Goal: Transaction & Acquisition: Purchase product/service

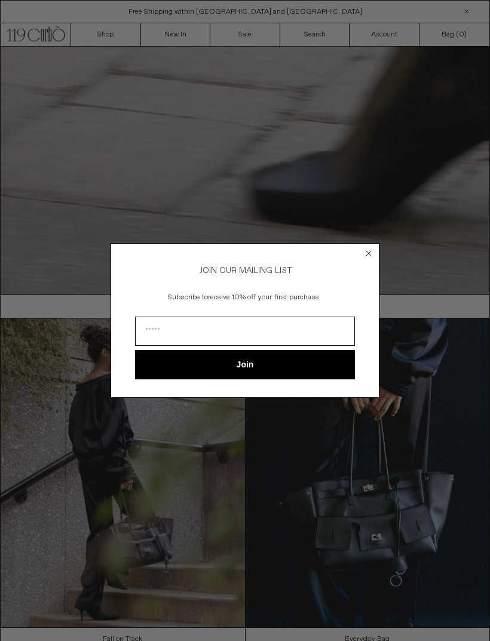
click at [367, 251] on icon "Close dialog" at bounding box center [368, 253] width 5 height 5
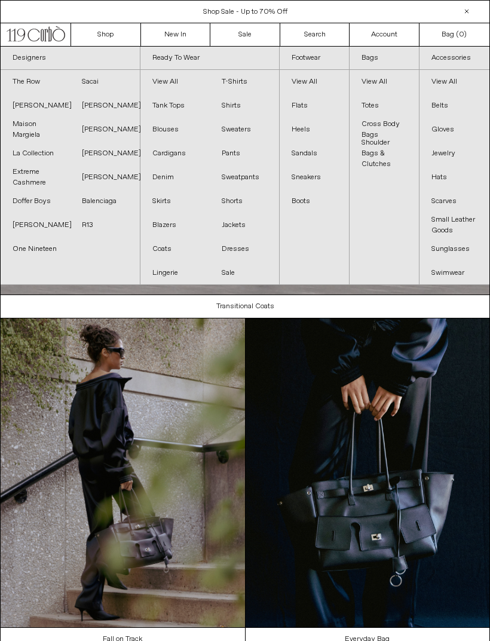
click at [39, 84] on link "The Row" at bounding box center [35, 82] width 69 height 24
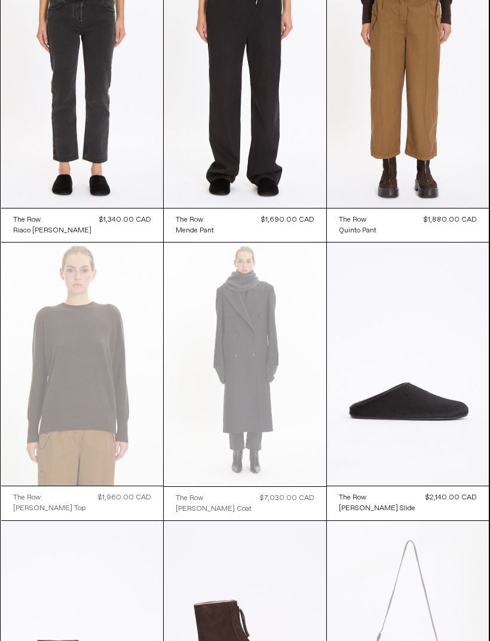
scroll to position [940, 0]
click at [467, 457] on at bounding box center [408, 364] width 163 height 243
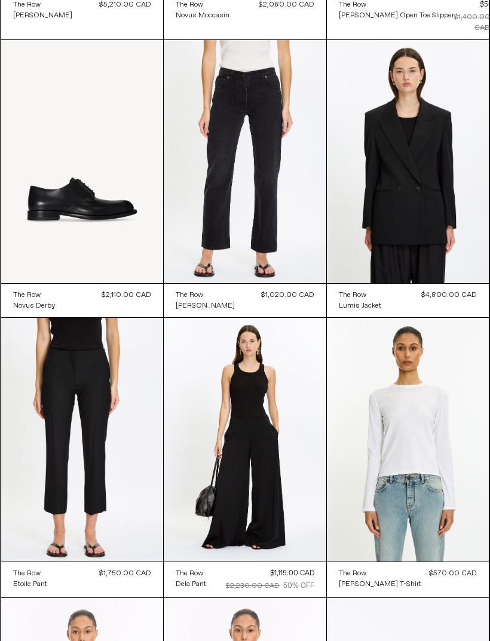
scroll to position [8390, 0]
click at [282, 500] on at bounding box center [245, 440] width 163 height 244
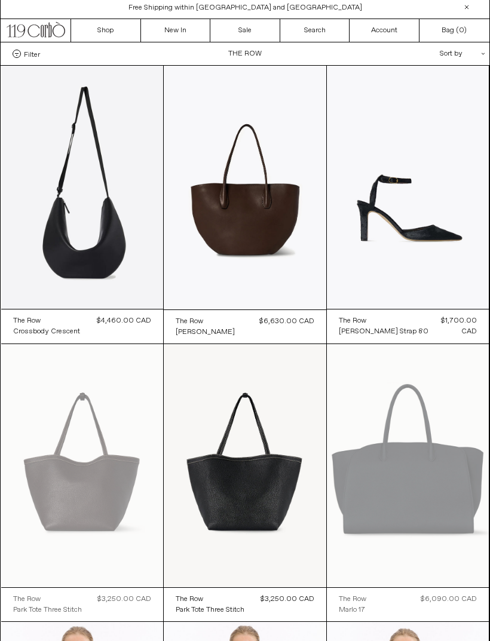
scroll to position [0, 0]
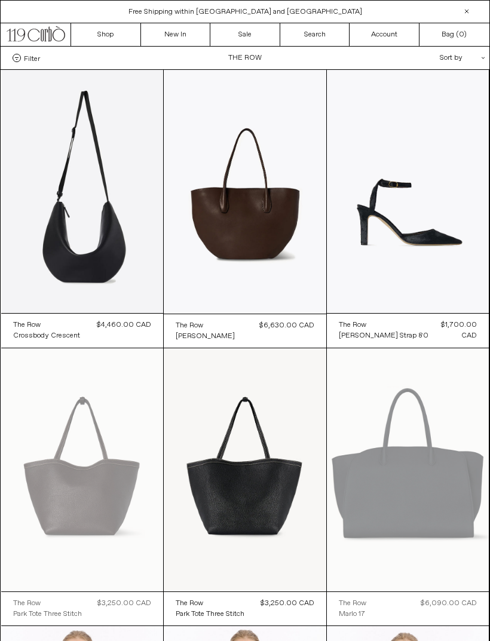
click at [444, 424] on at bounding box center [408, 469] width 163 height 243
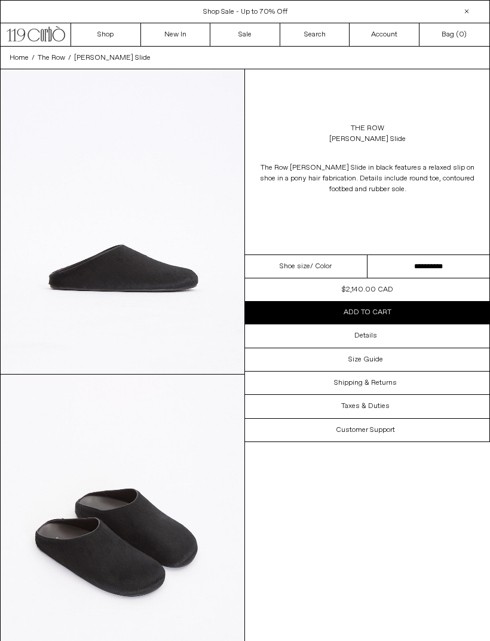
click at [408, 268] on select "**********" at bounding box center [429, 266] width 123 height 23
select select "**********"
click at [416, 311] on button "Add to cart" at bounding box center [367, 312] width 244 height 23
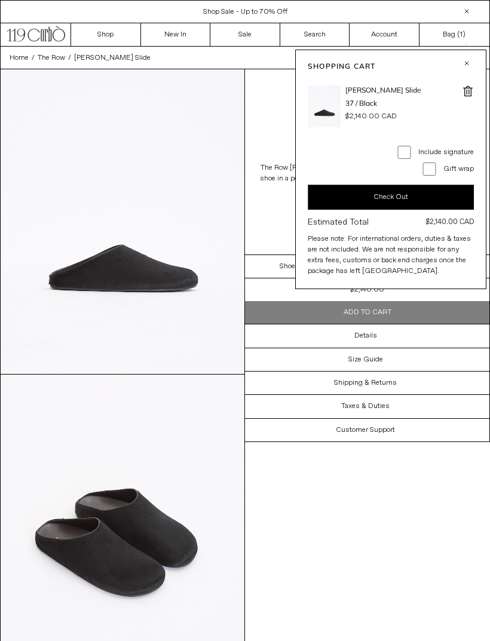
click at [459, 71] on div "Shopping Cart [PERSON_NAME] Slide 37 / Black $2,140.00 CAD - 1 + Notes Signatur…" at bounding box center [390, 170] width 191 height 240
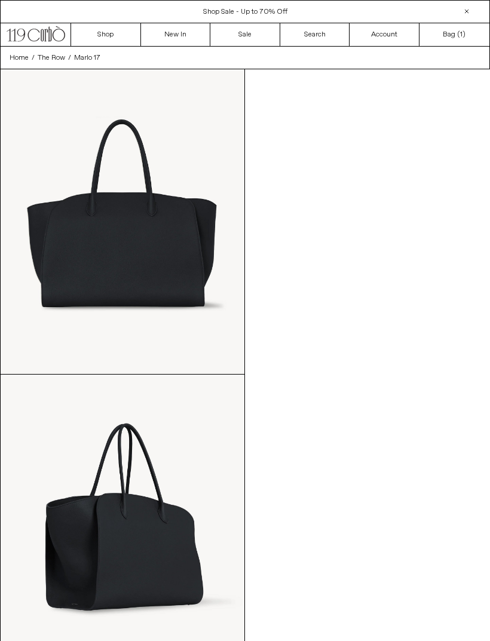
click at [456, 31] on link "Bag ( 1 )" at bounding box center [455, 34] width 70 height 23
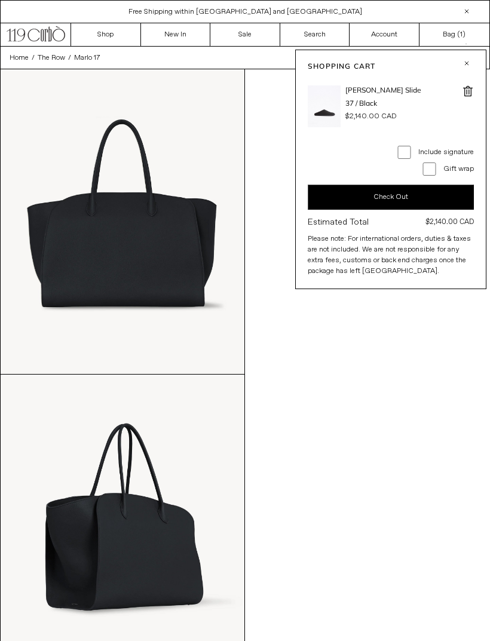
click at [429, 198] on button "Check Out" at bounding box center [391, 197] width 166 height 25
